Goal: Task Accomplishment & Management: Use online tool/utility

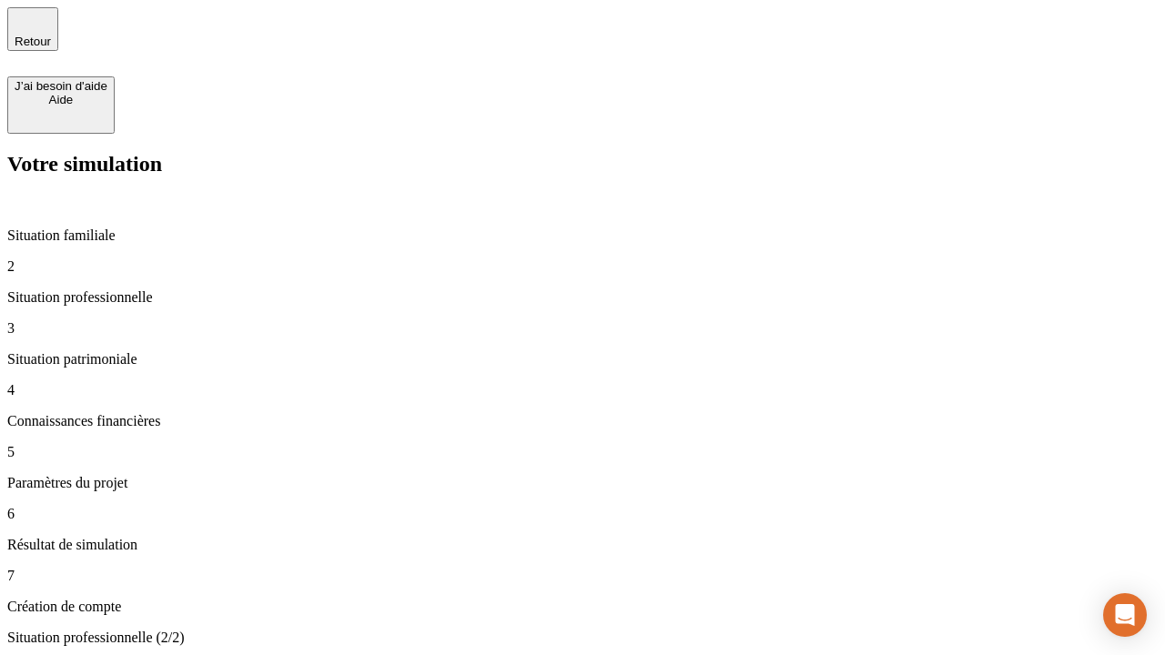
type input "30 000"
type input "1 000"
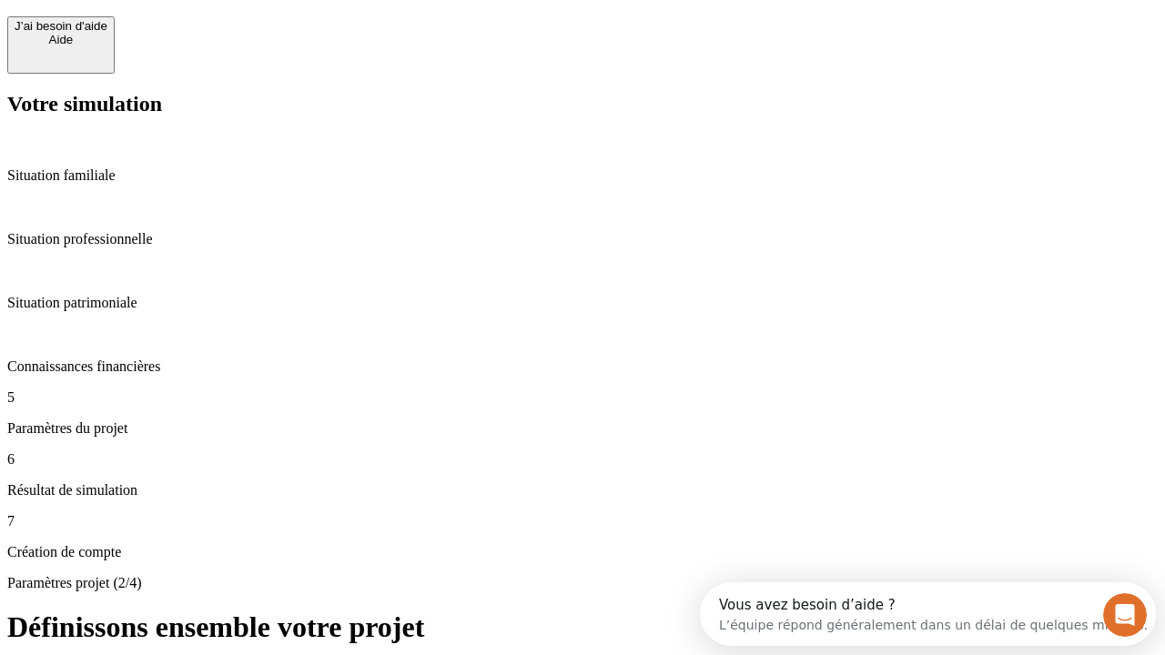
scroll to position [16, 0]
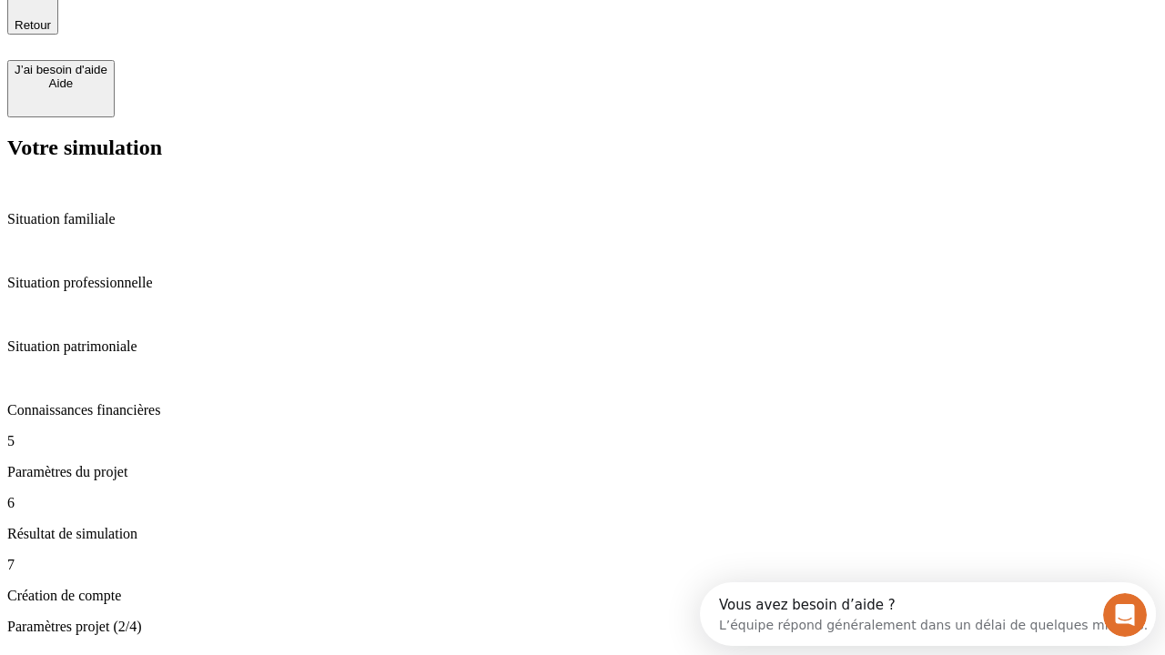
type input "40"
type input "64"
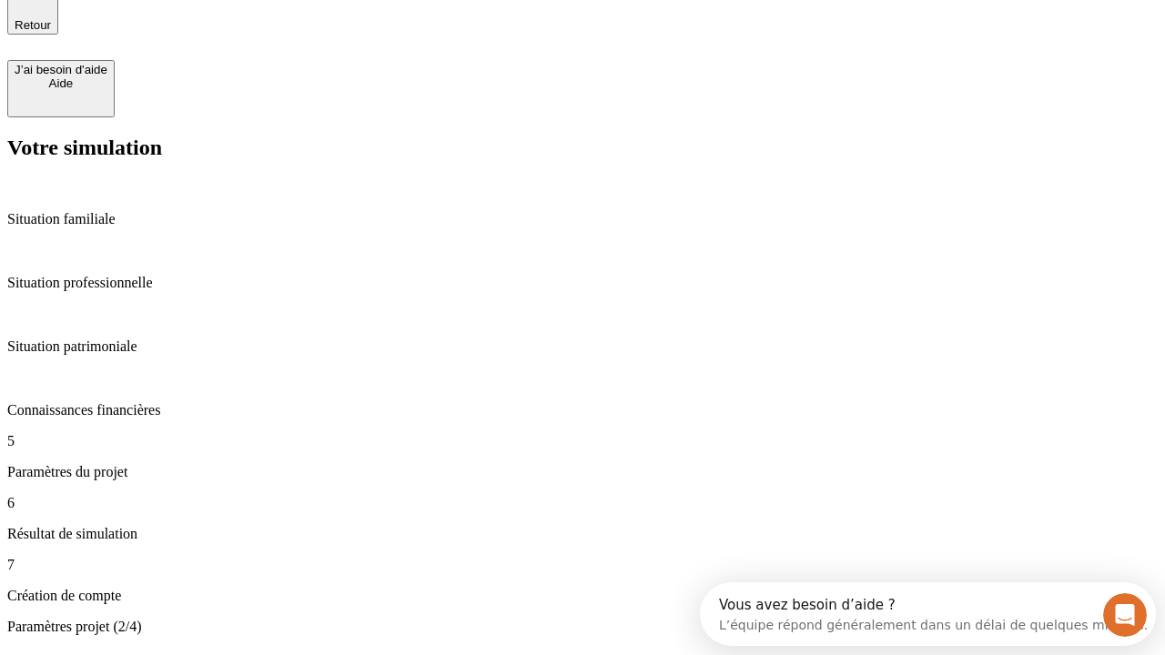
type input "200 000"
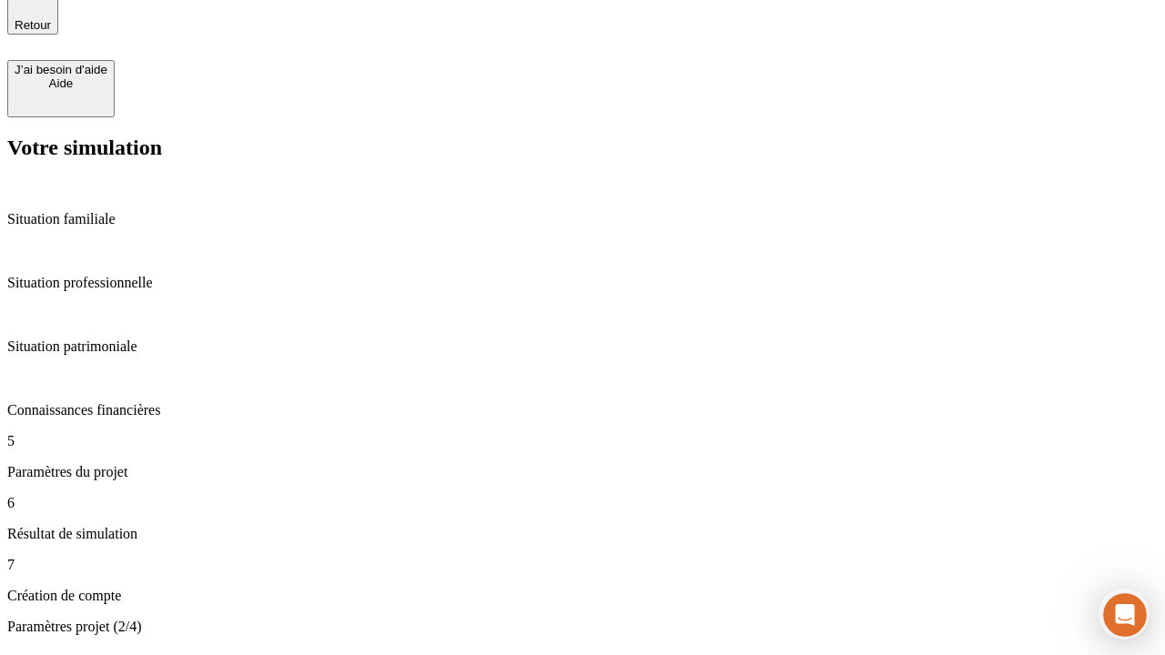
type input "640"
